Goal: Entertainment & Leisure: Consume media (video, audio)

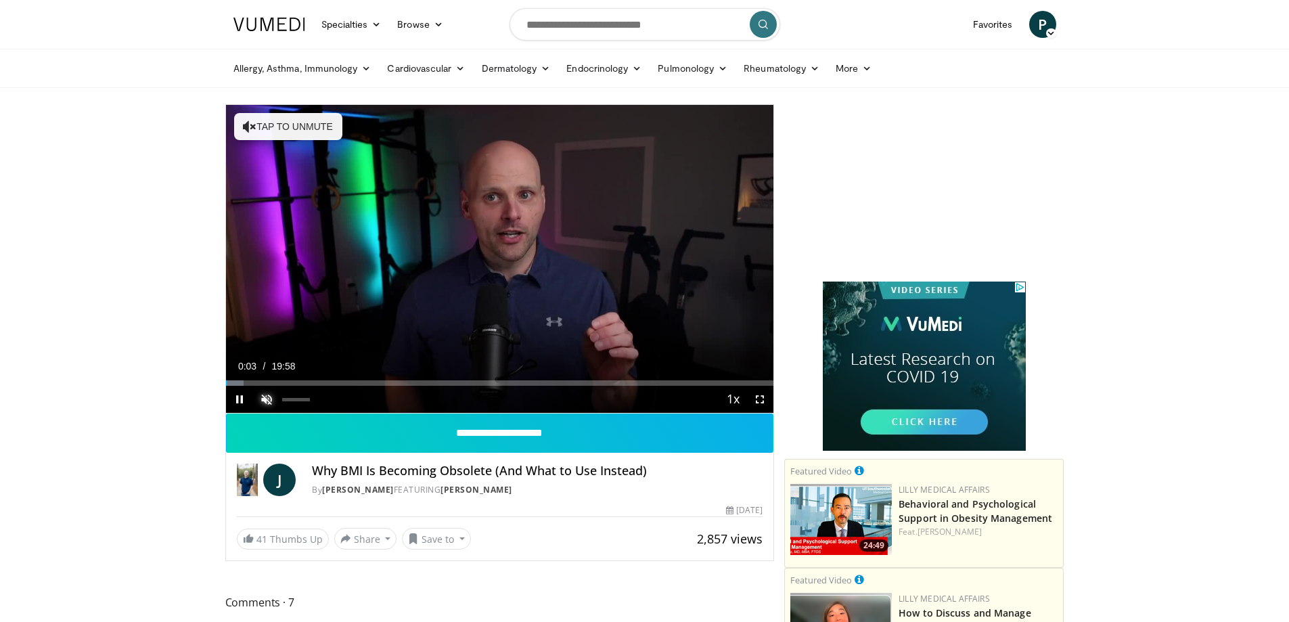
click at [265, 401] on video-js "**********" at bounding box center [500, 259] width 548 height 308
click at [263, 398] on span "Video Player" at bounding box center [266, 399] width 27 height 27
